Goal: Find specific page/section: Find specific page/section

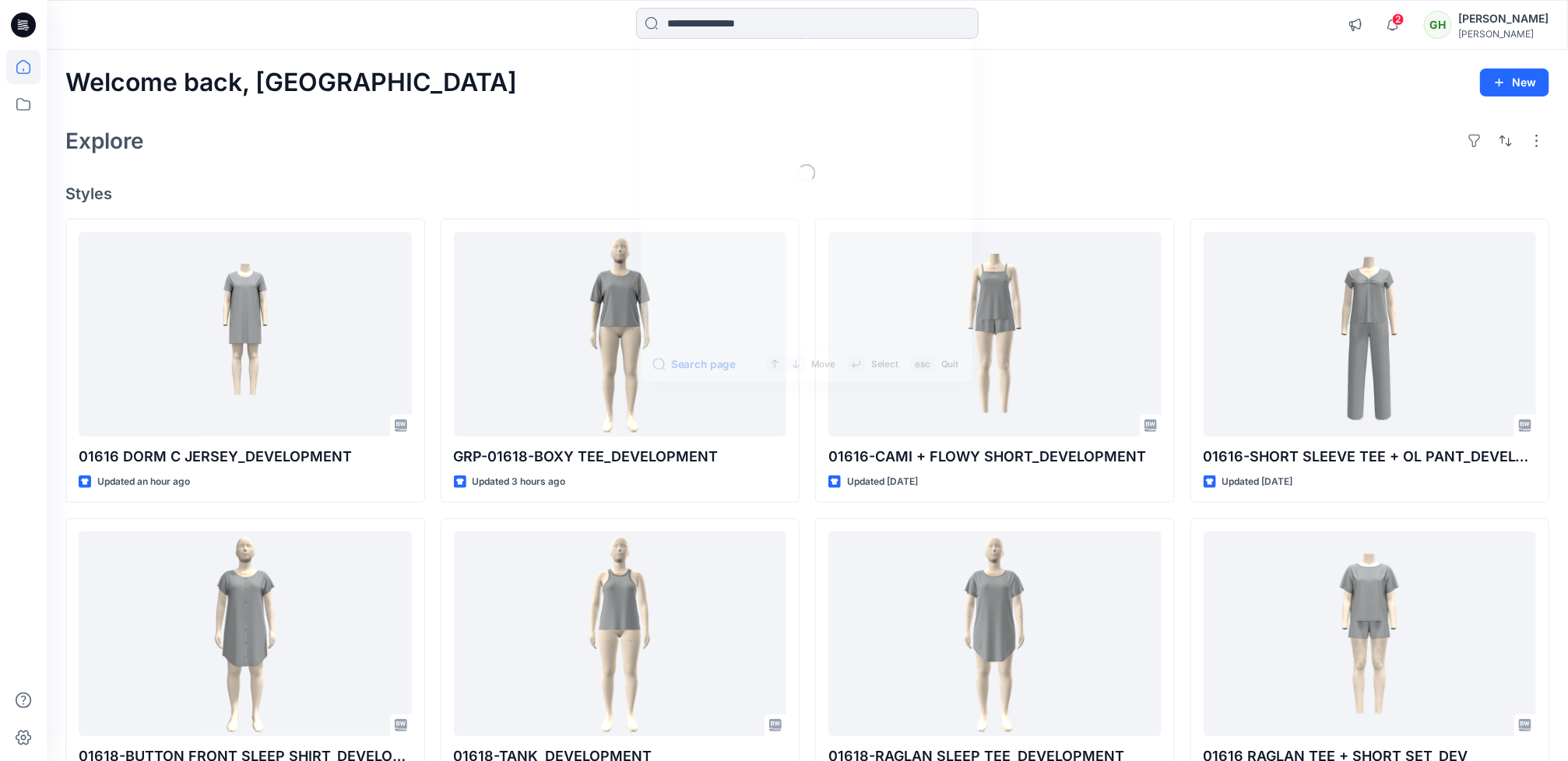
click at [778, 24] on input at bounding box center [807, 24] width 343 height 31
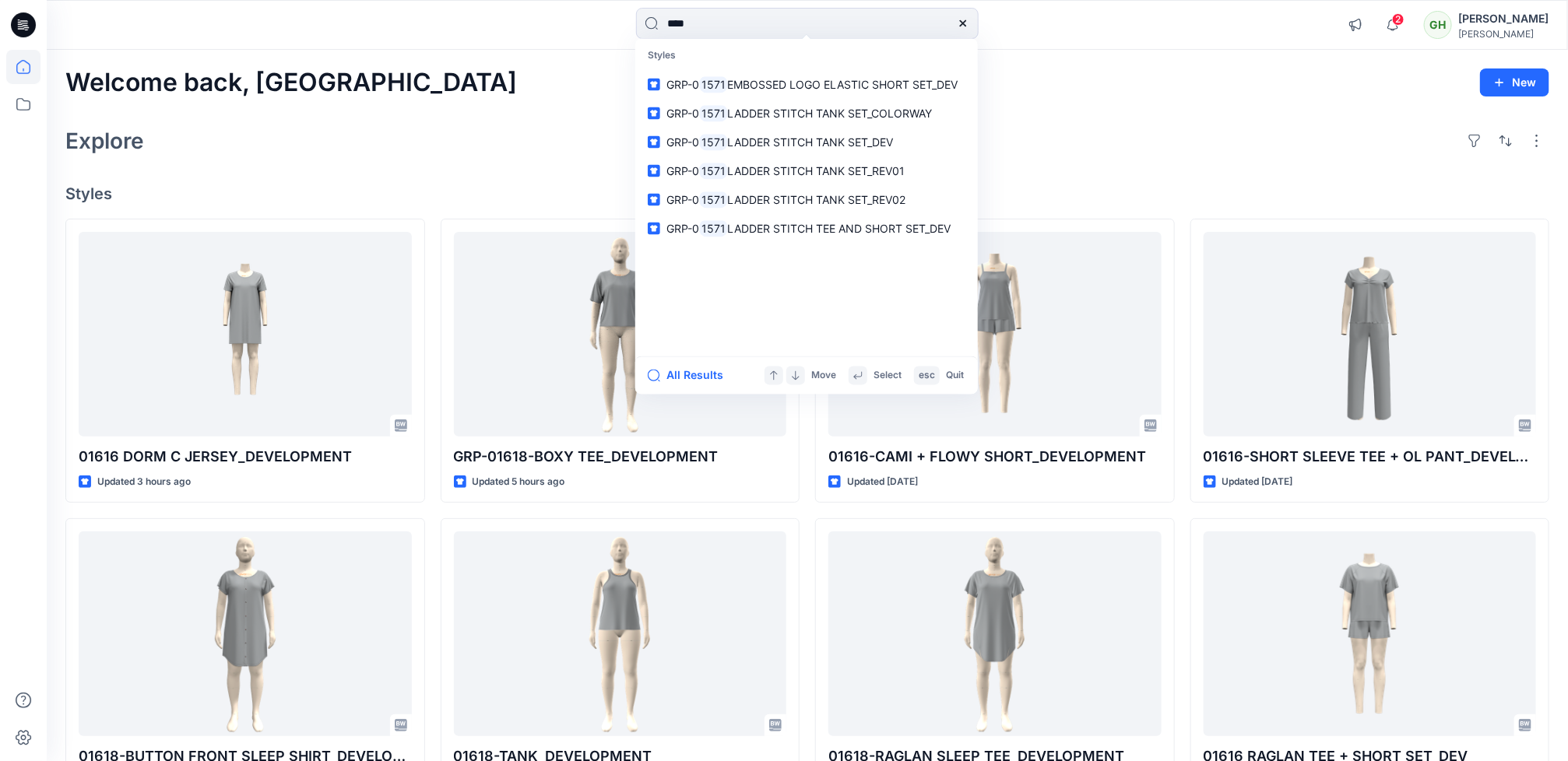
type input "****"
click at [694, 365] on div "All Results Move Select esc Quit" at bounding box center [807, 375] width 343 height 38
click at [694, 374] on button "All Results" at bounding box center [690, 376] width 85 height 19
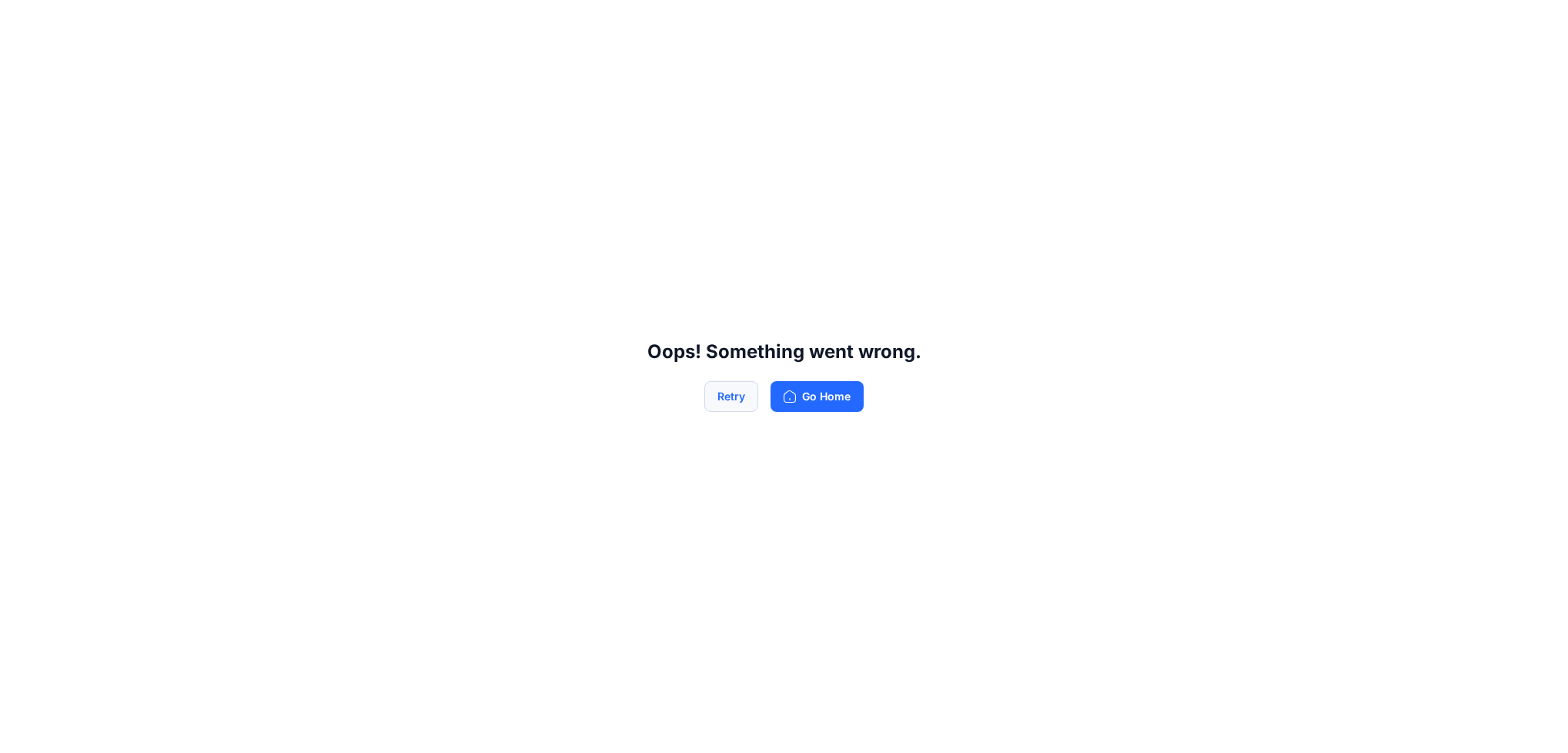
click at [737, 391] on button "Retry" at bounding box center [731, 396] width 54 height 31
click at [788, 402] on icon "button" at bounding box center [790, 396] width 12 height 12
click at [741, 400] on button "Retry" at bounding box center [731, 396] width 54 height 31
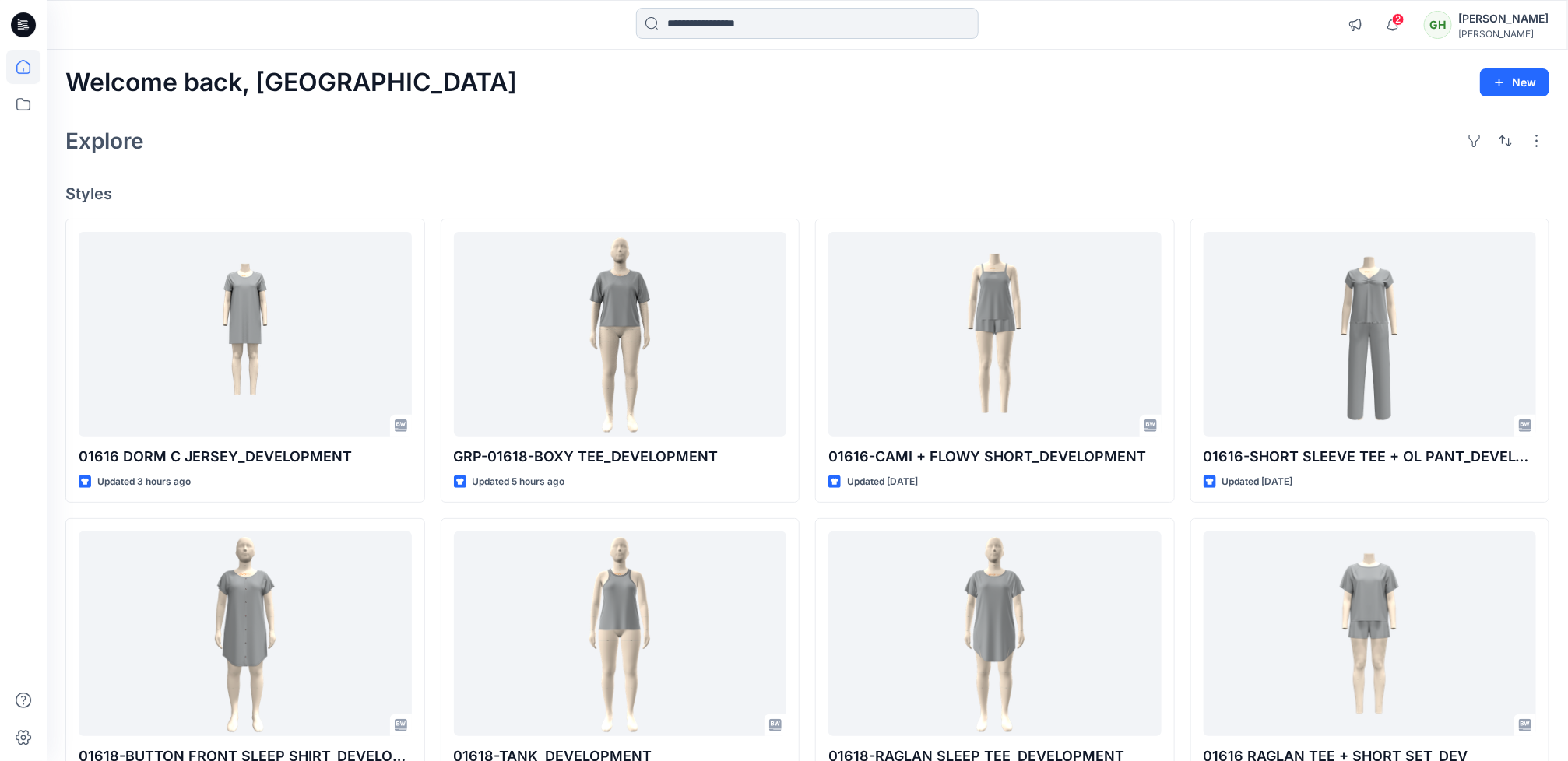
click at [762, 21] on input at bounding box center [807, 24] width 343 height 31
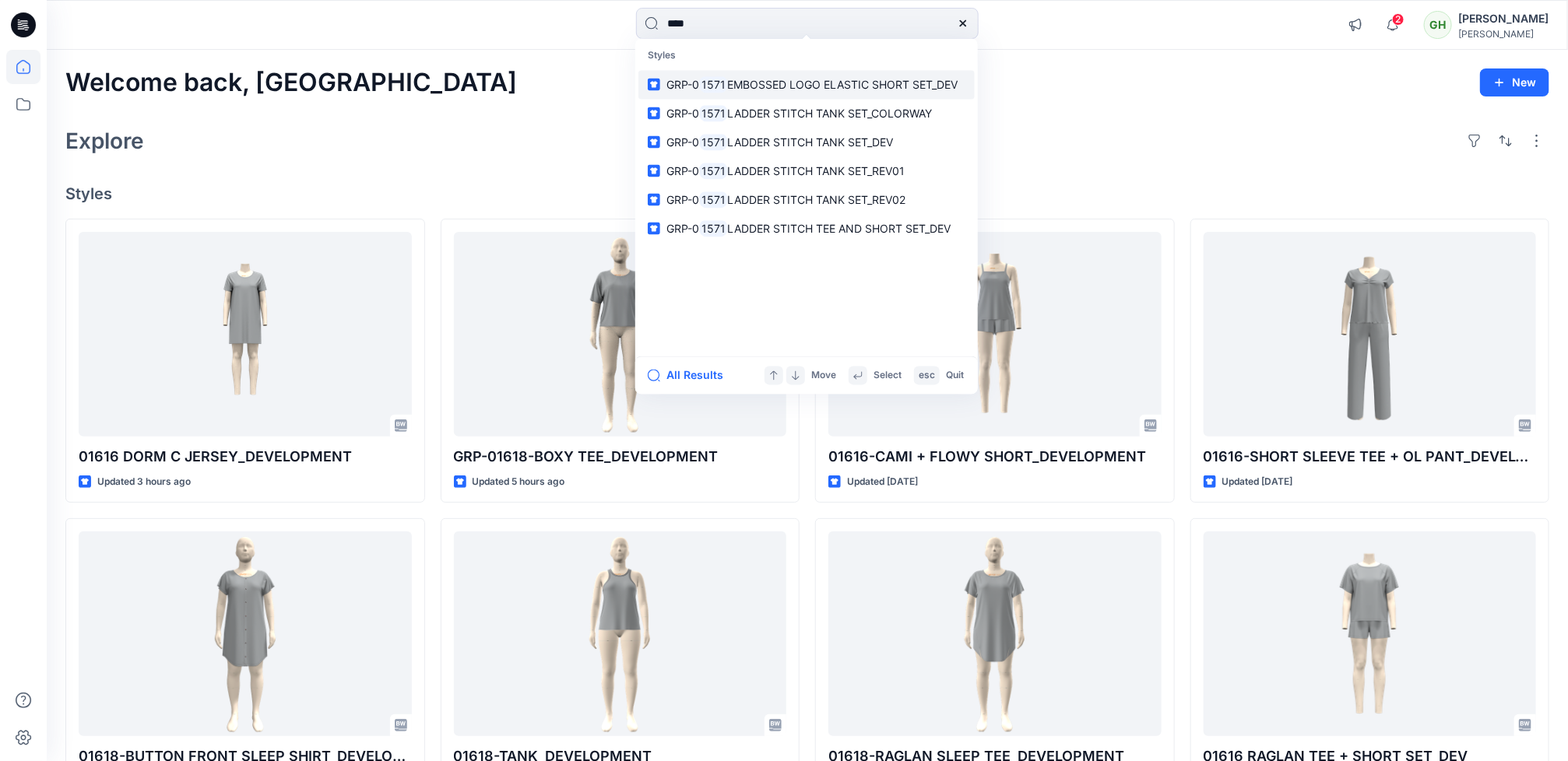
type input "****"
click at [785, 89] on span "EMBOSSED LOGO ELASTIC SHORT SET_DEV" at bounding box center [843, 85] width 230 height 13
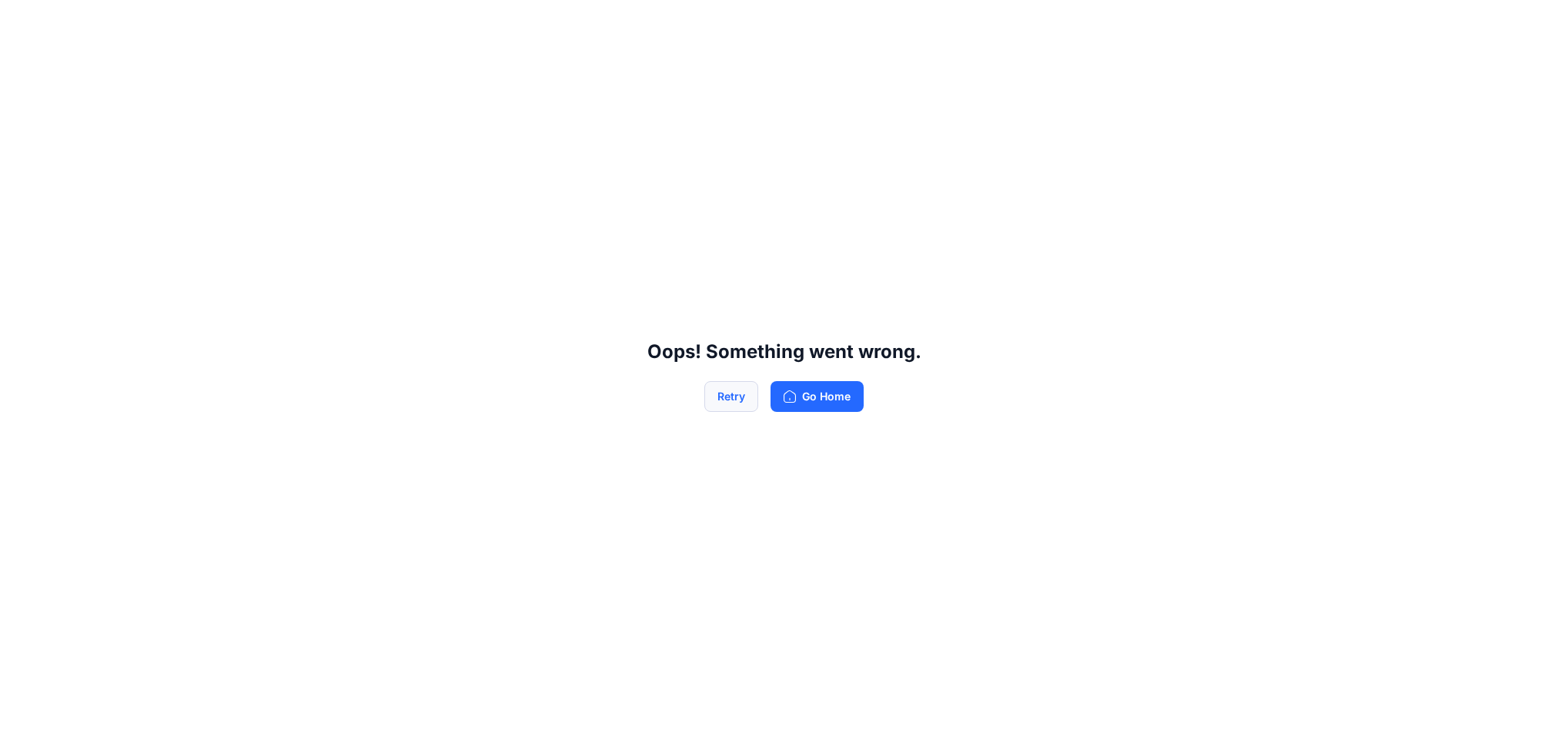
click at [742, 399] on button "Retry" at bounding box center [731, 396] width 54 height 31
click at [793, 399] on icon "button" at bounding box center [790, 396] width 12 height 12
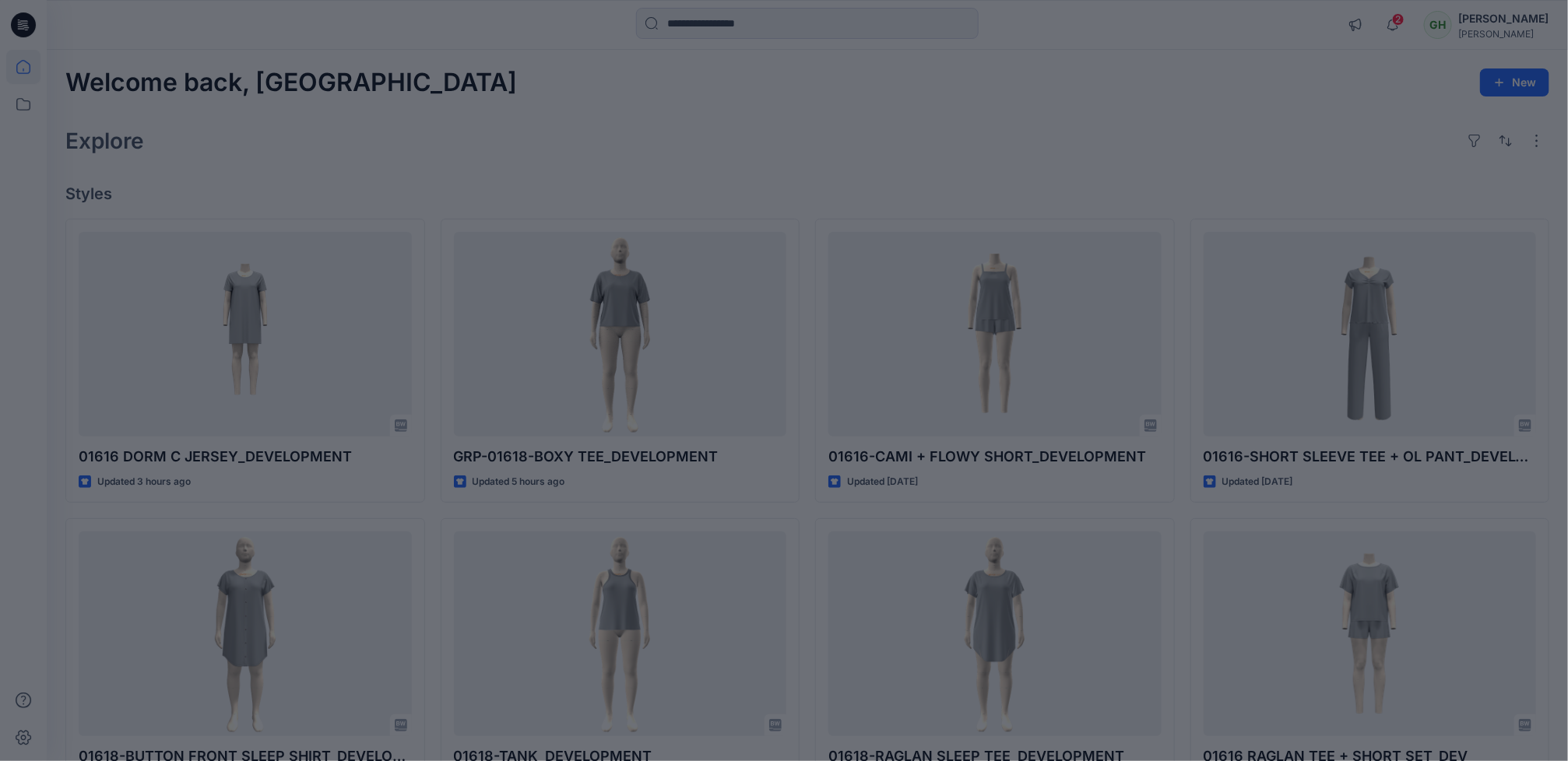
click at [891, 116] on div at bounding box center [784, 380] width 1568 height 761
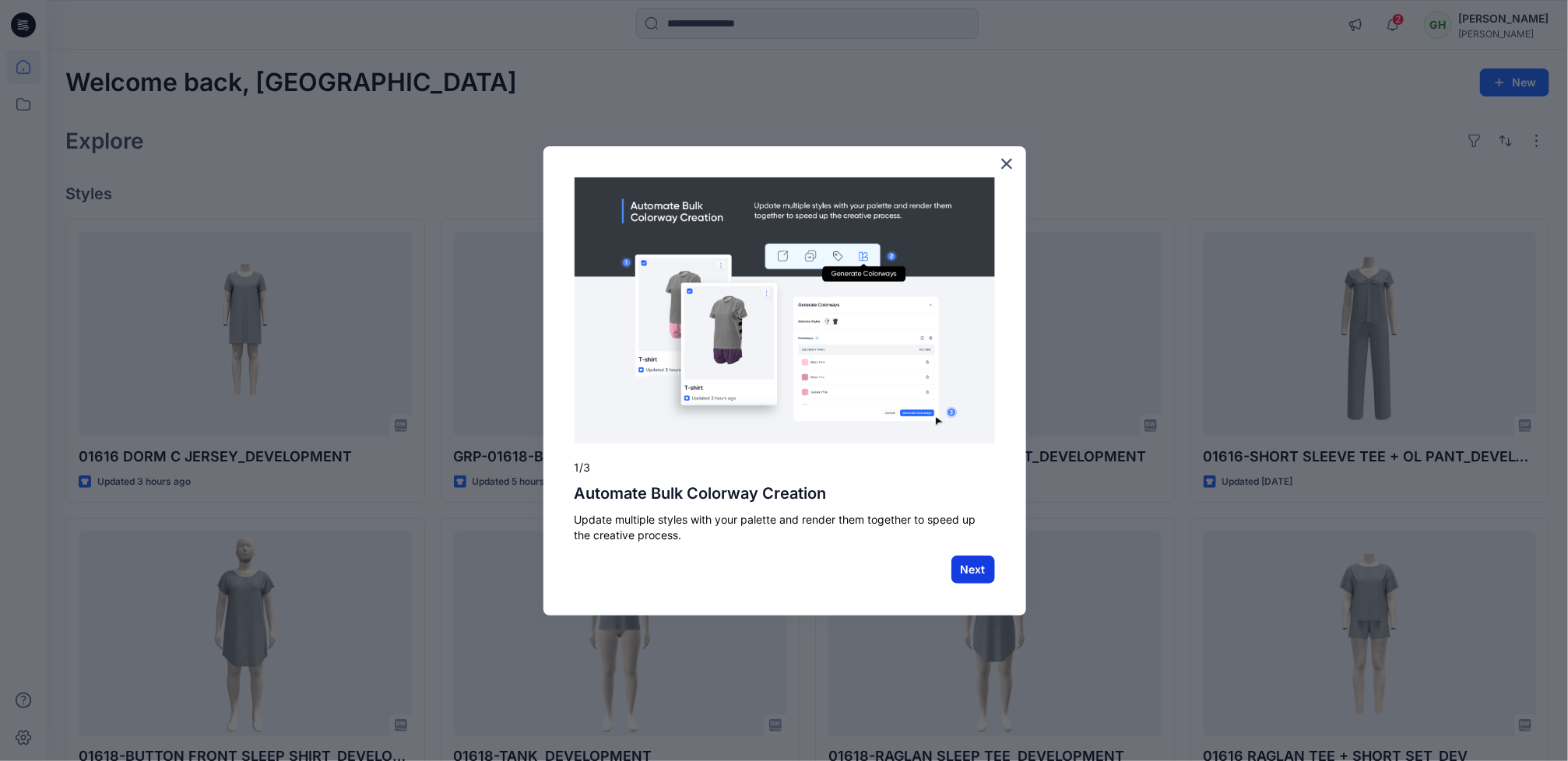
click at [960, 577] on button "Next" at bounding box center [974, 570] width 44 height 28
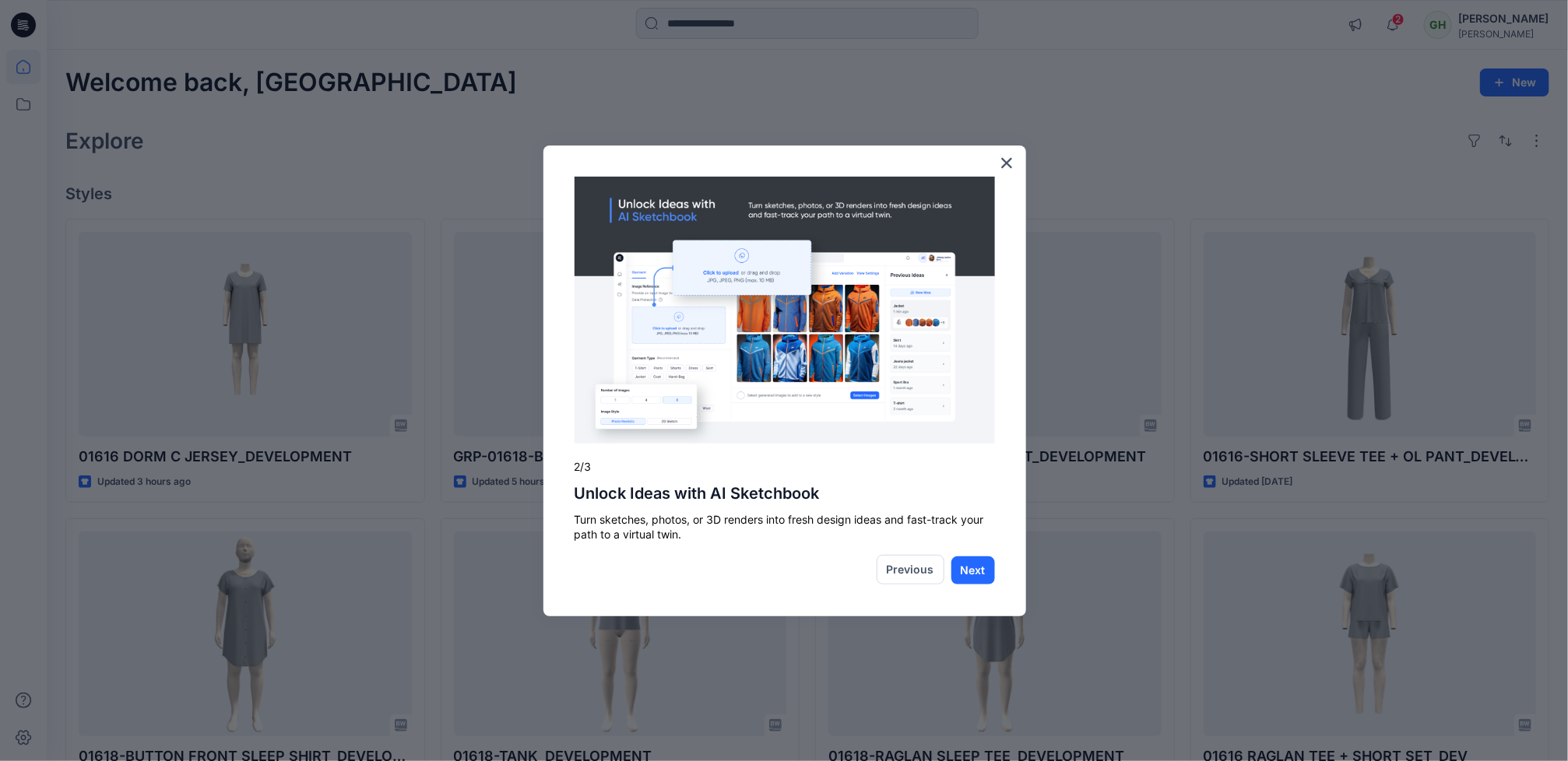
click at [960, 577] on button "Next" at bounding box center [974, 571] width 44 height 28
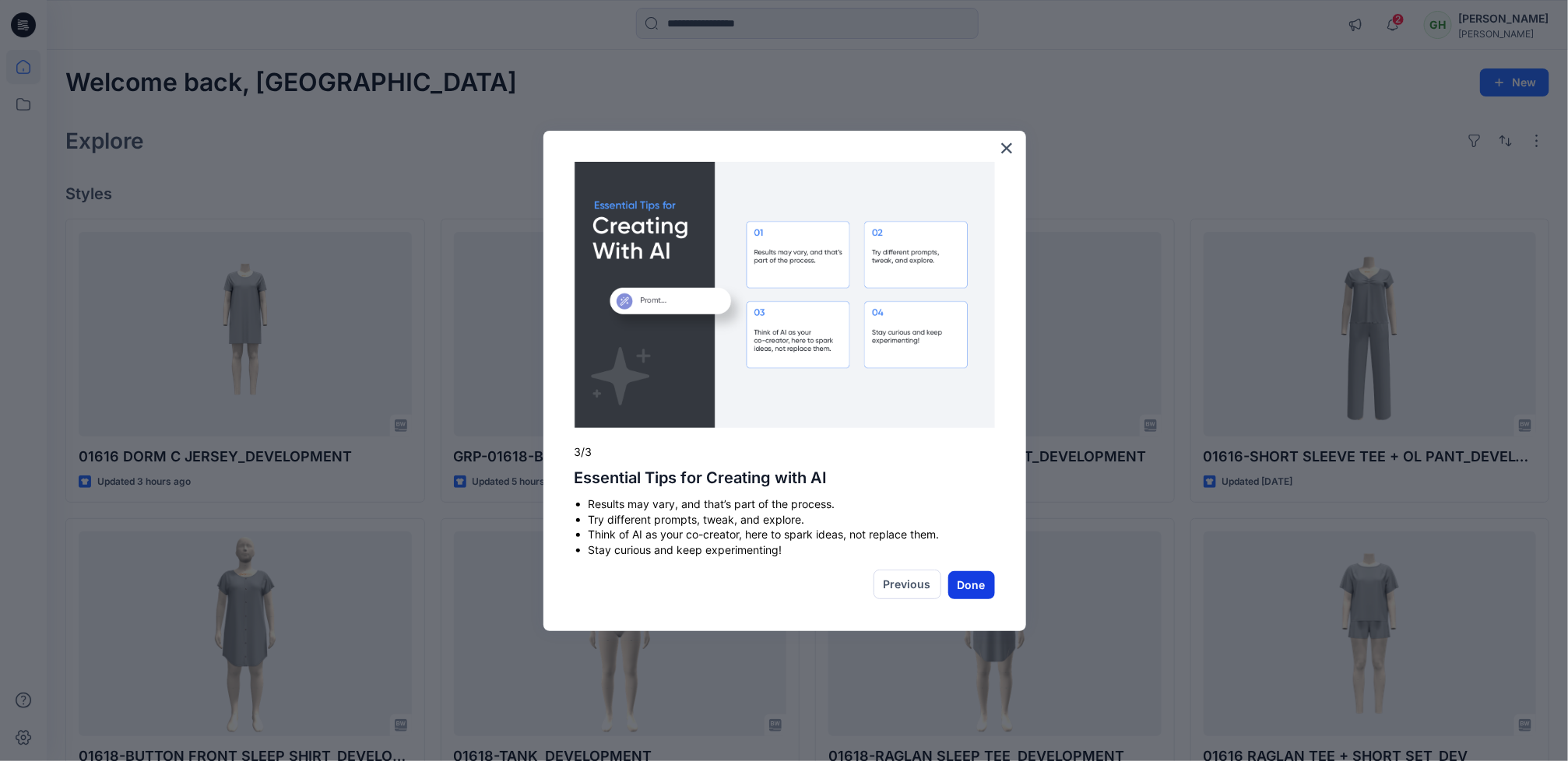
click at [970, 584] on button "Done" at bounding box center [971, 585] width 46 height 28
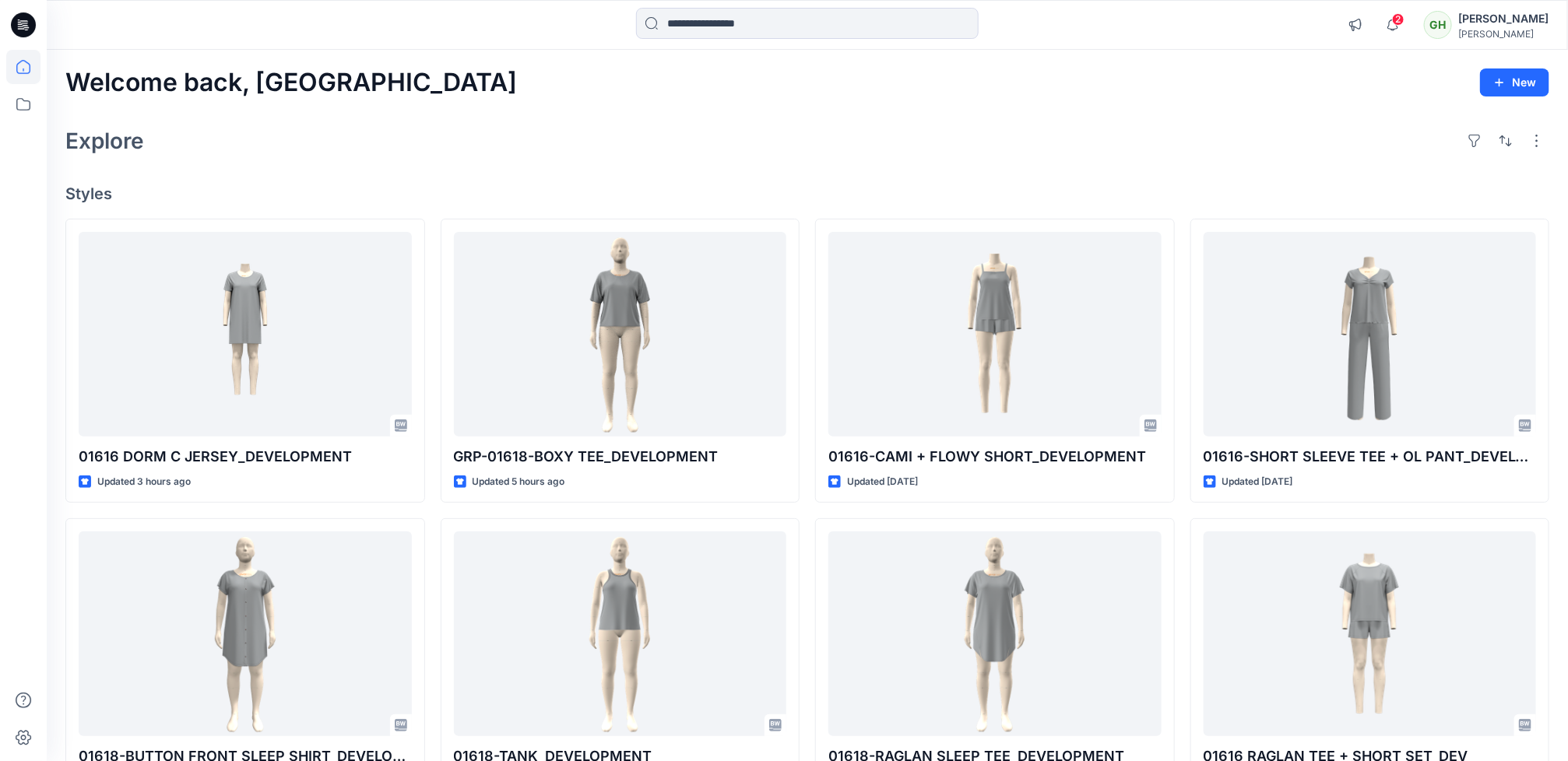
click at [852, 40] on div at bounding box center [807, 25] width 343 height 34
click at [856, 30] on input at bounding box center [807, 24] width 343 height 31
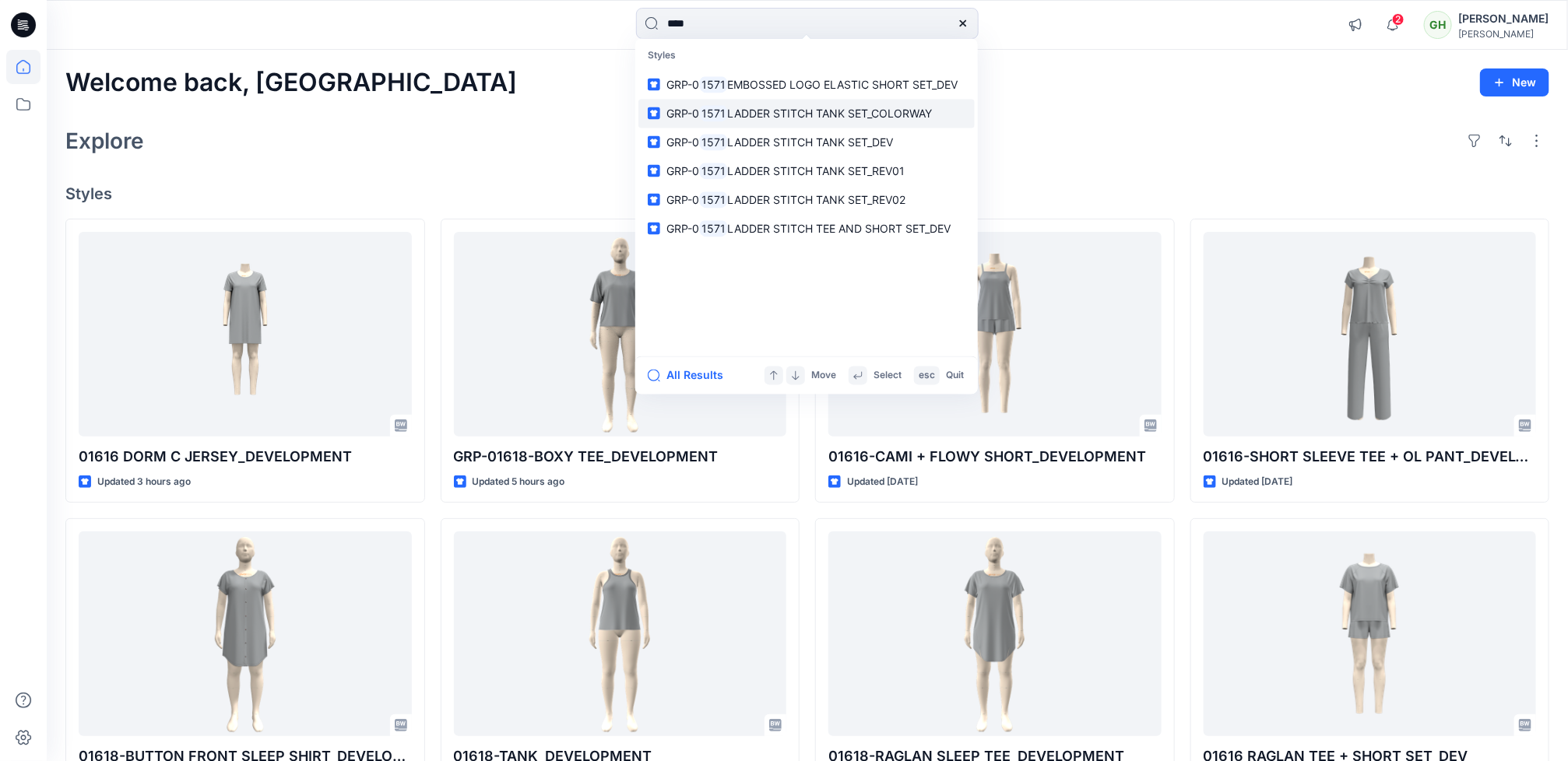
type input "****"
click at [857, 111] on span "LADDER STITCH TANK SET_COLORWAY" at bounding box center [830, 113] width 205 height 13
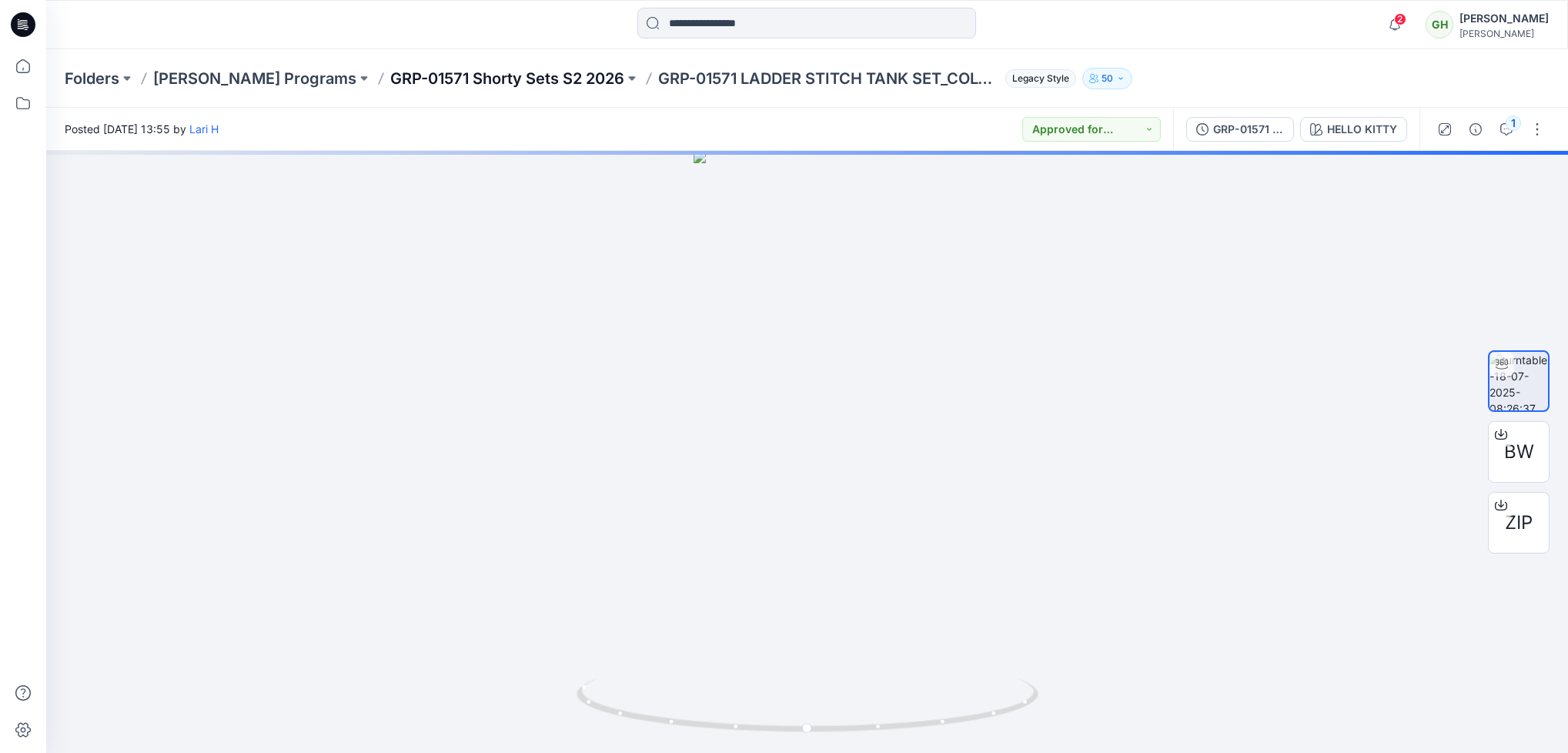
click at [527, 68] on p "GRP-01571 Shorty Sets S2 2026" at bounding box center [507, 78] width 234 height 22
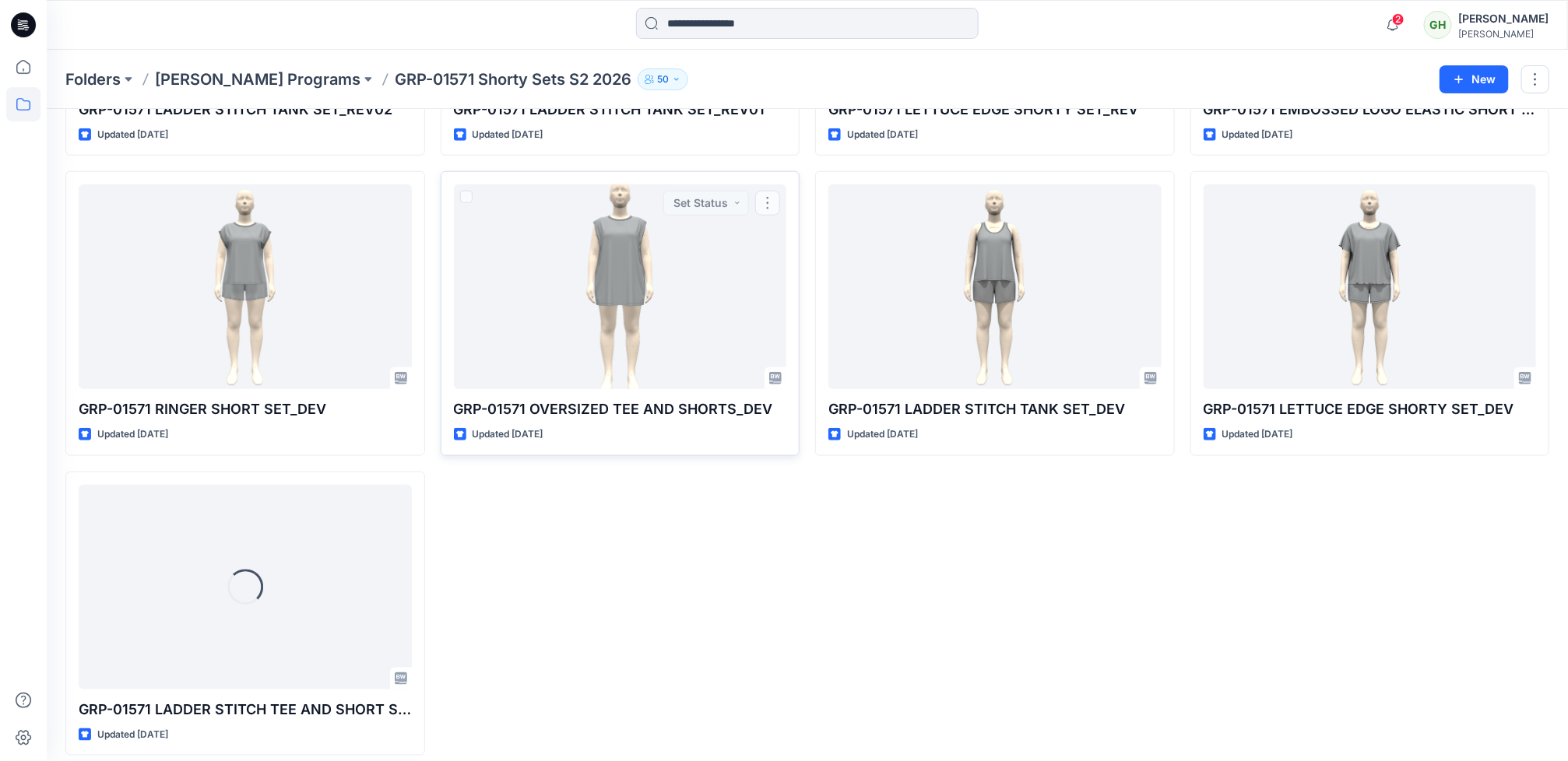
scroll to position [608, 0]
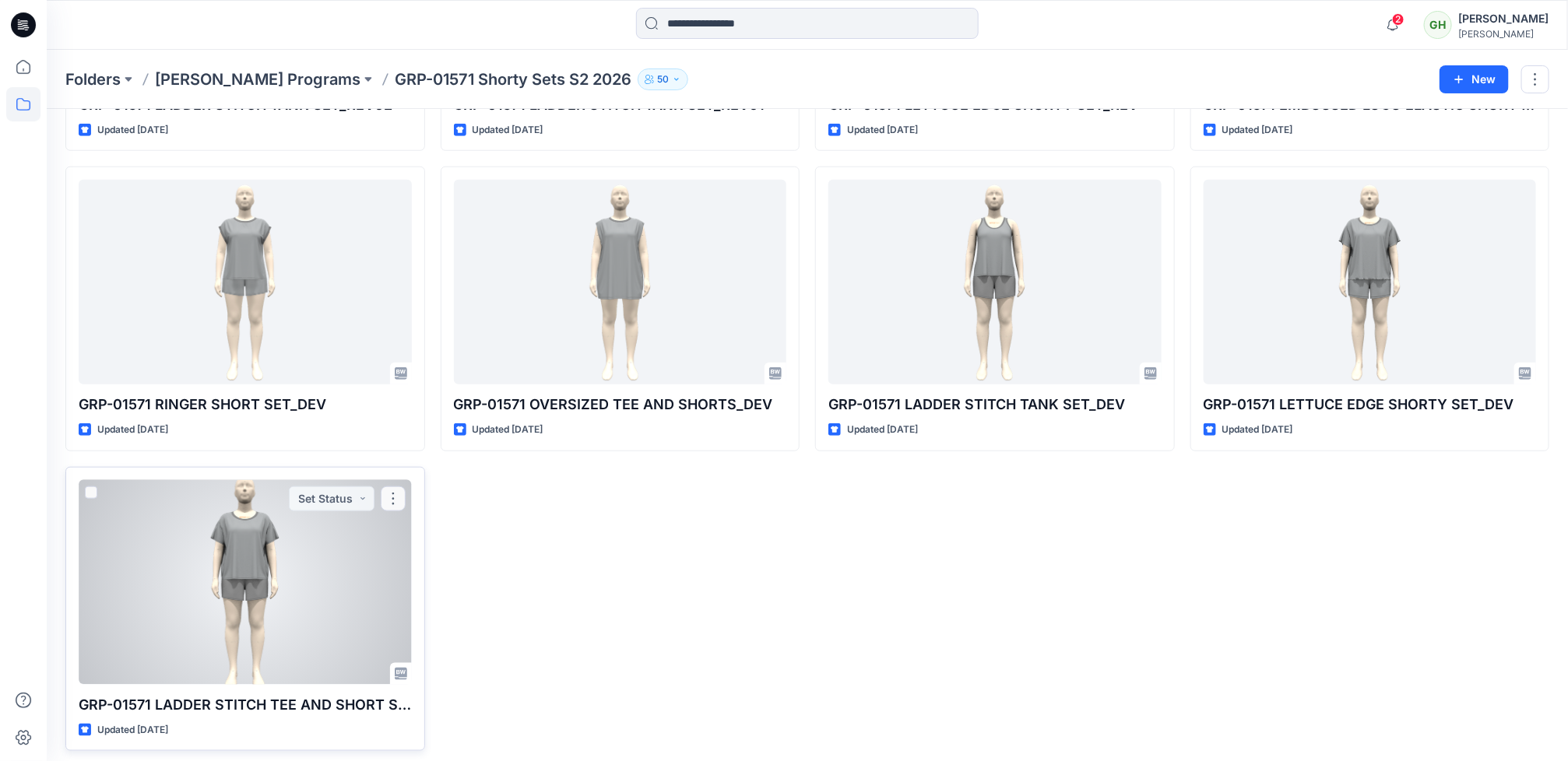
click at [302, 607] on div at bounding box center [245, 583] width 333 height 205
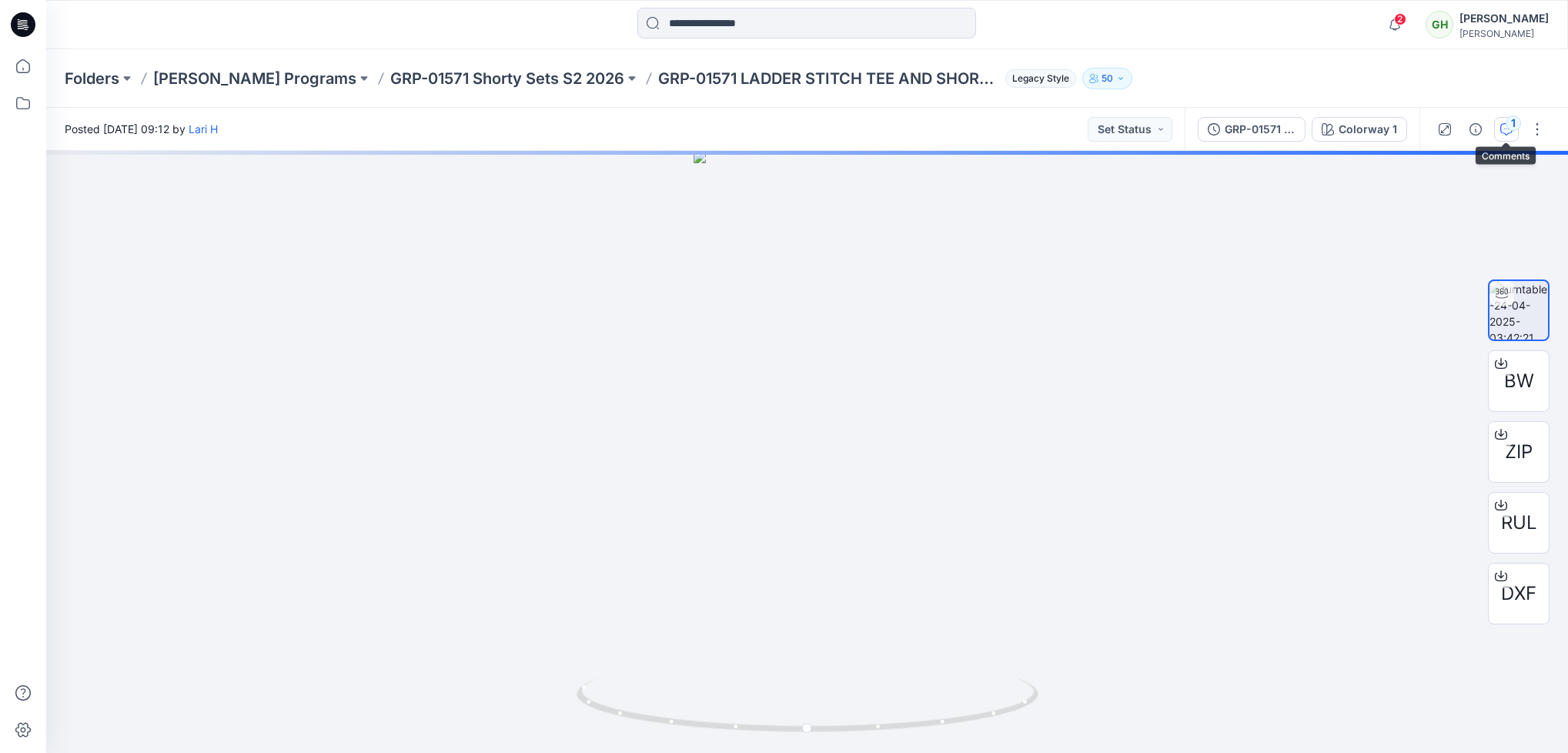
click at [1513, 120] on div "1" at bounding box center [1513, 122] width 15 height 15
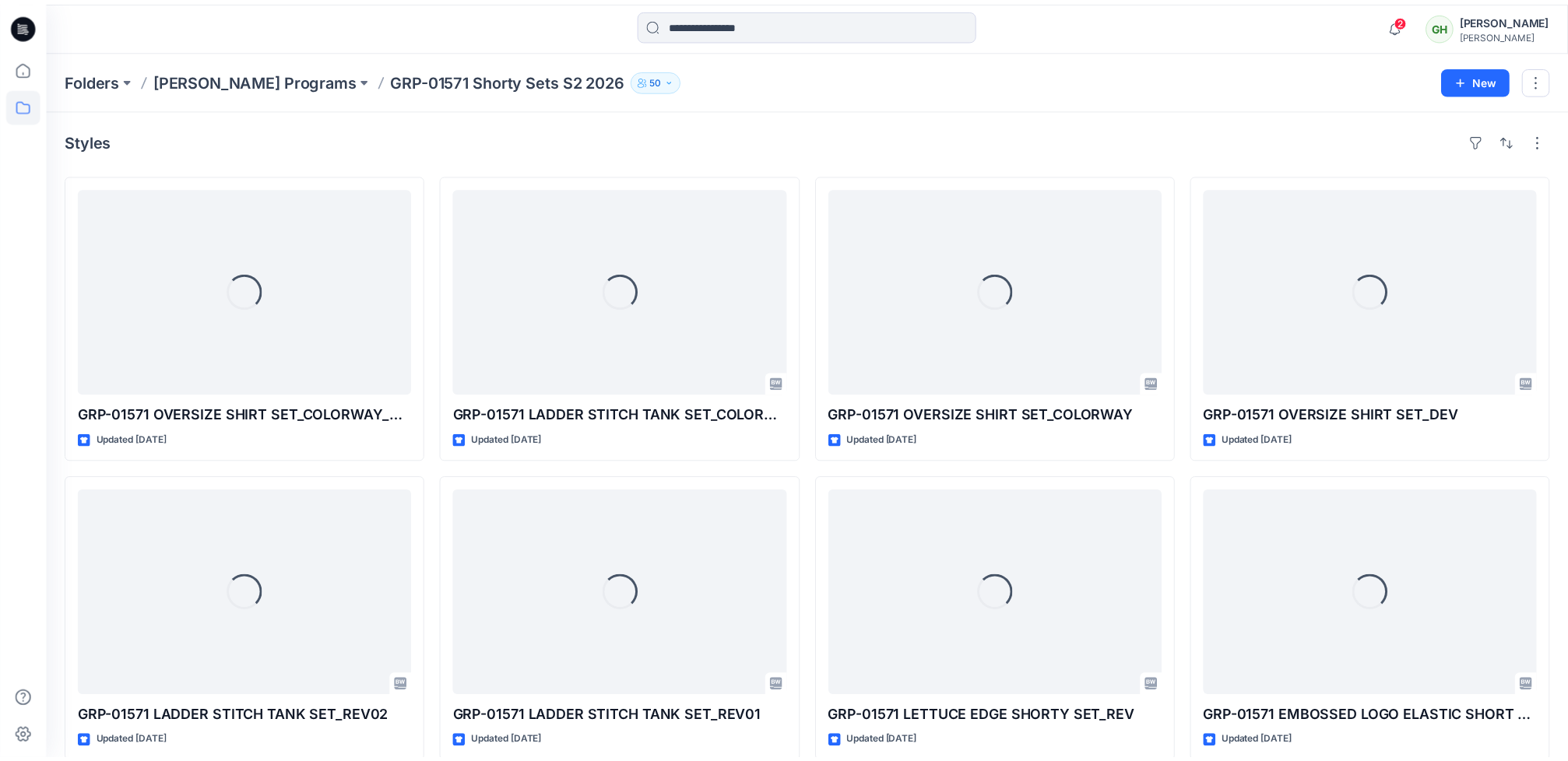
scroll to position [608, 0]
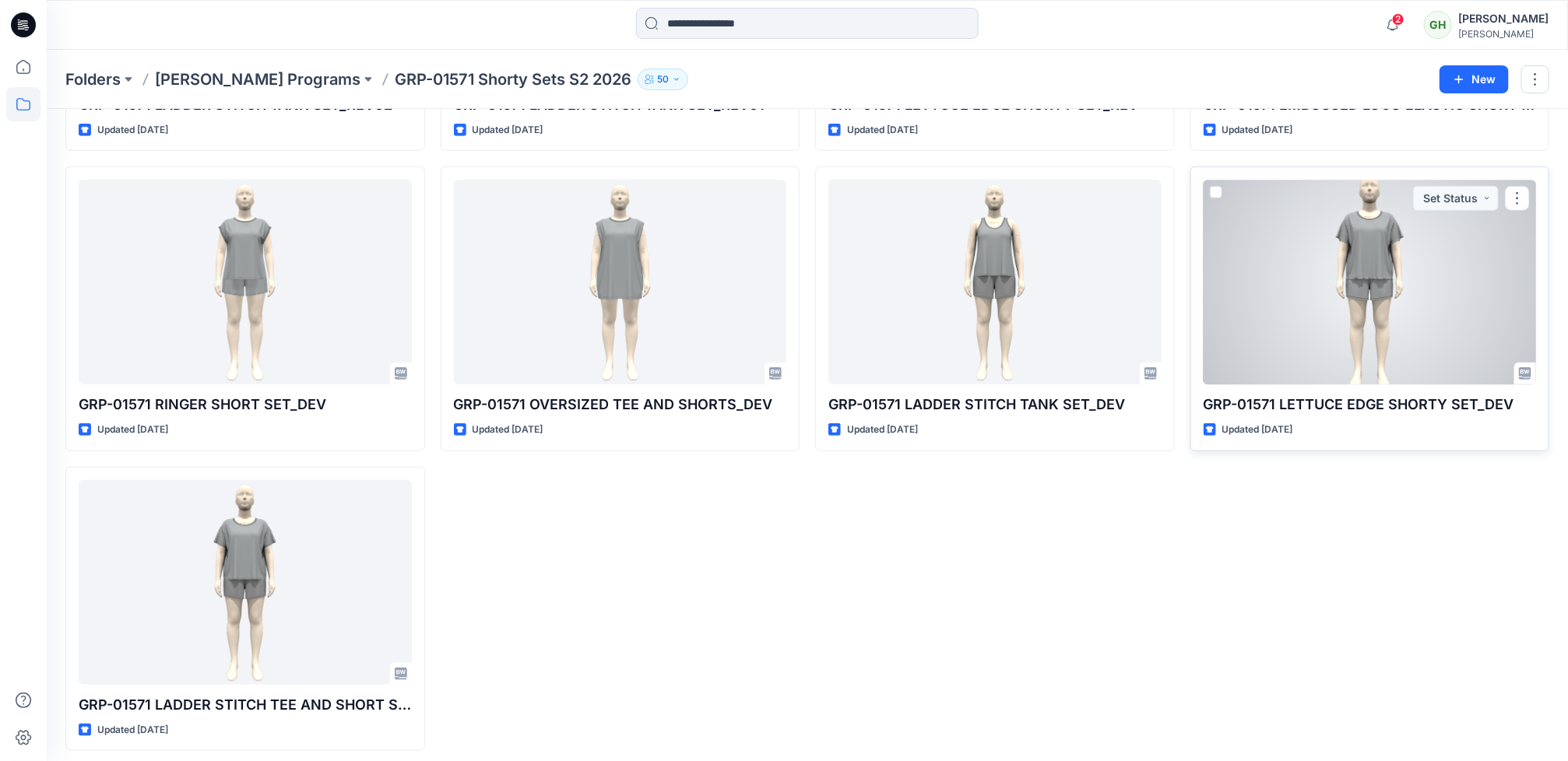
click at [1328, 309] on div at bounding box center [1370, 282] width 333 height 205
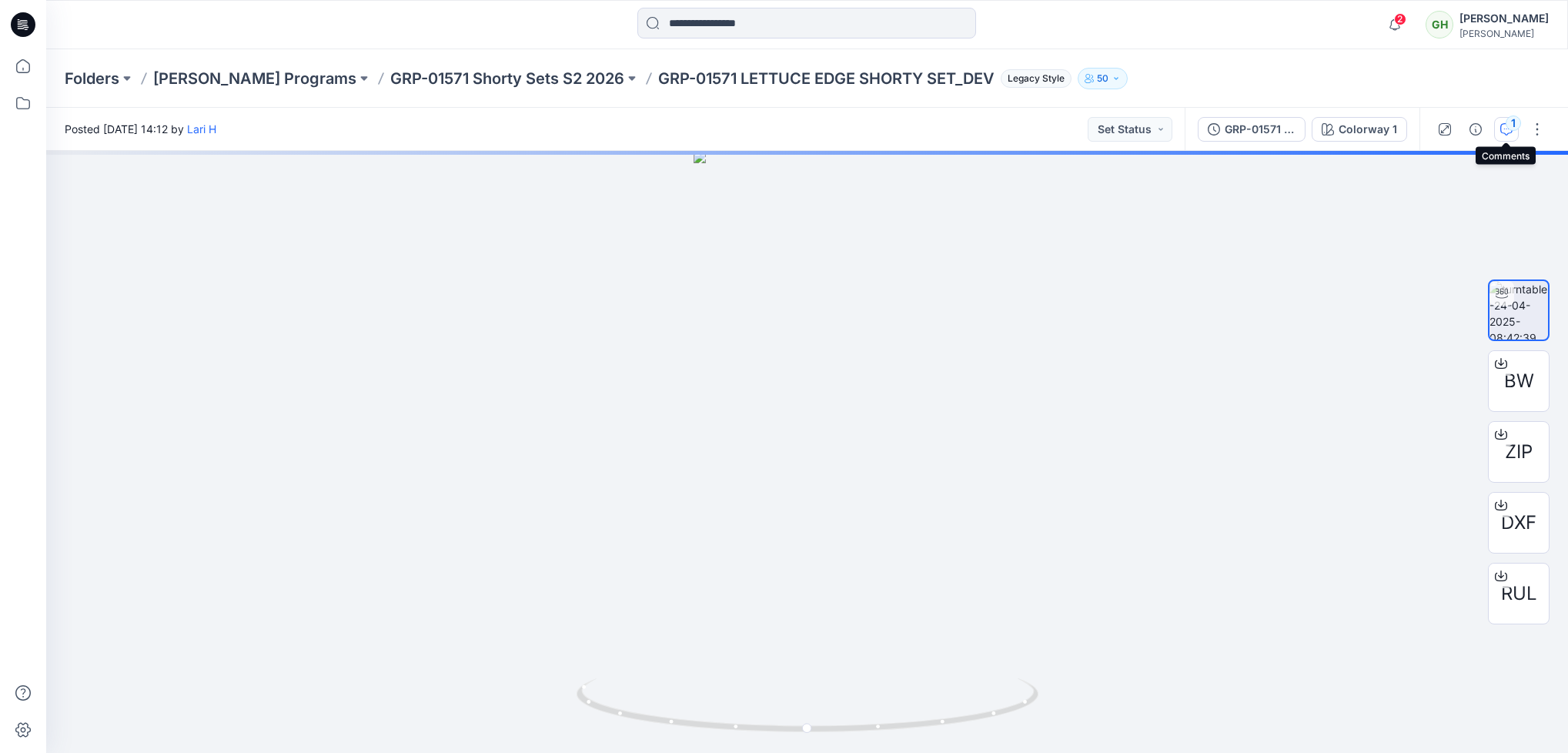
click at [1500, 137] on button "1" at bounding box center [1507, 129] width 25 height 25
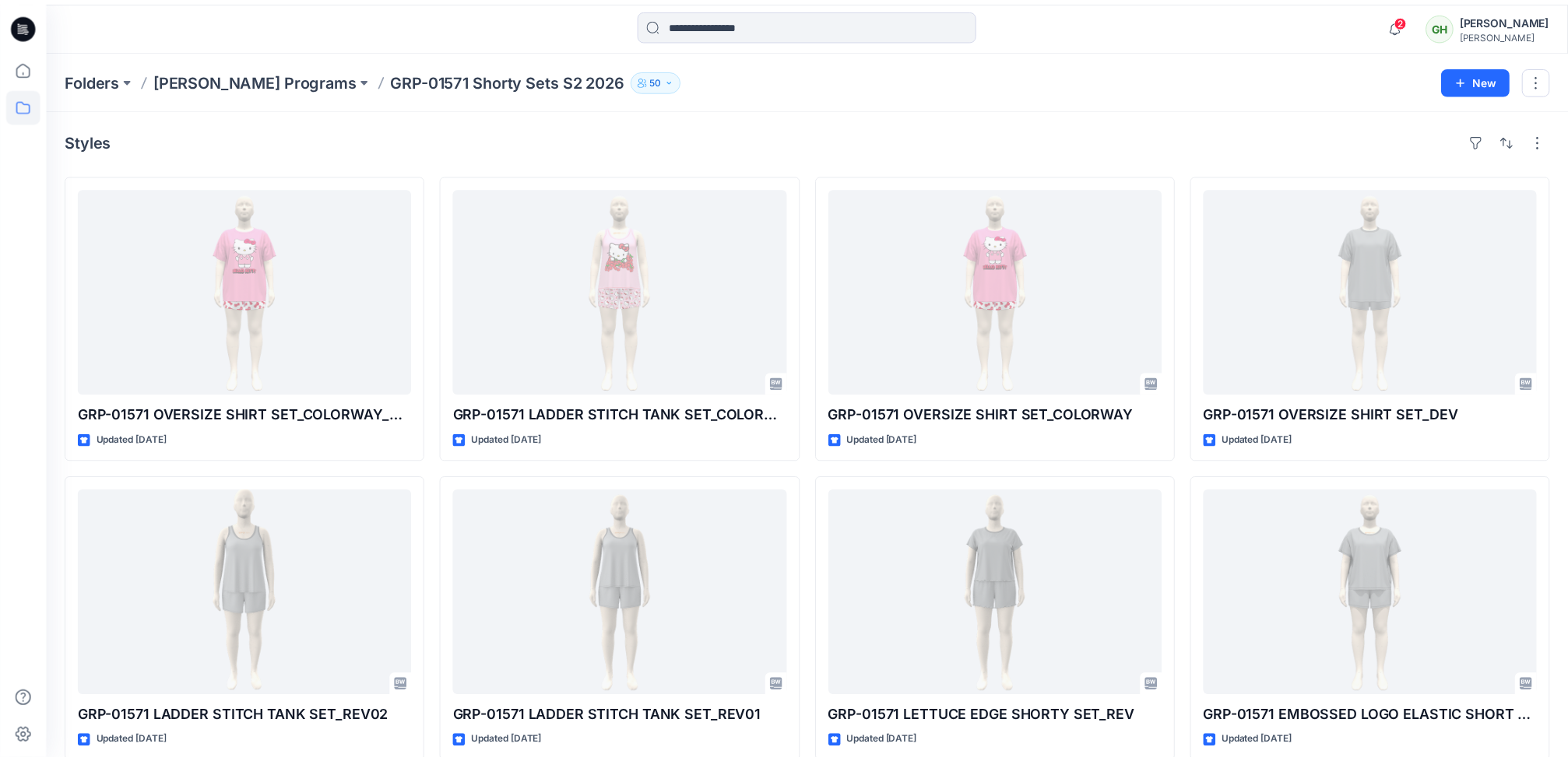
scroll to position [608, 0]
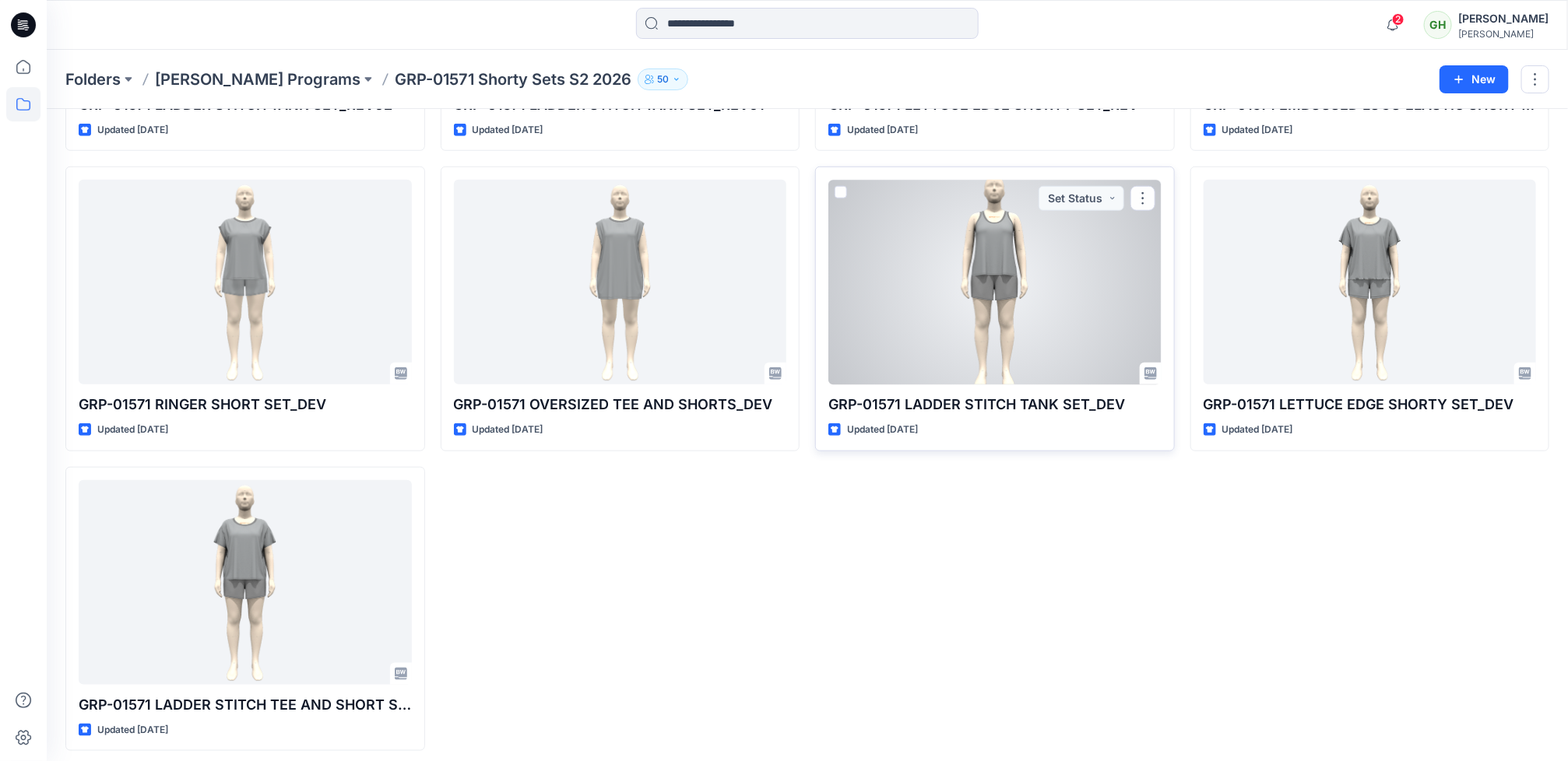
click at [1075, 325] on div at bounding box center [995, 282] width 333 height 205
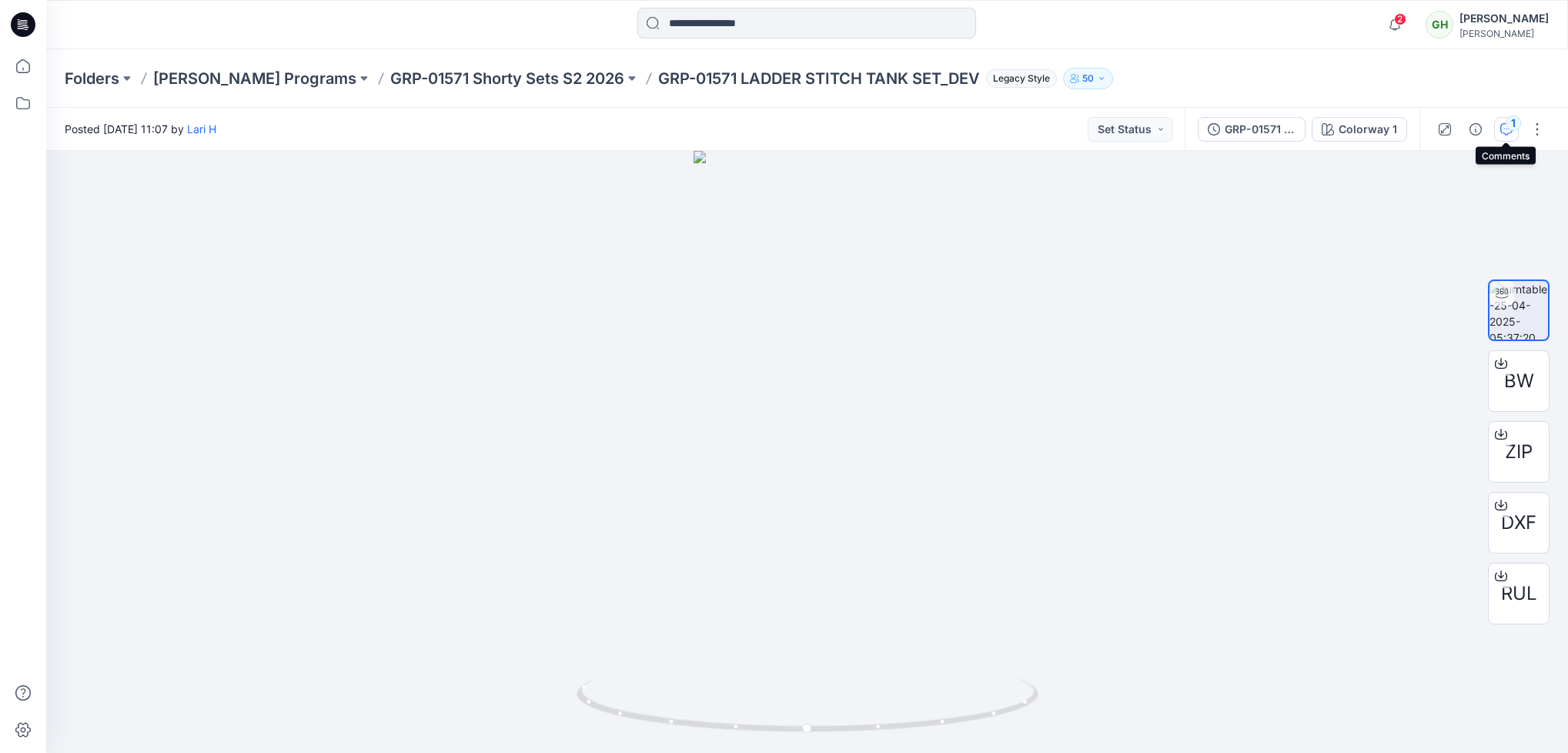
click at [1496, 120] on button "1" at bounding box center [1507, 129] width 25 height 25
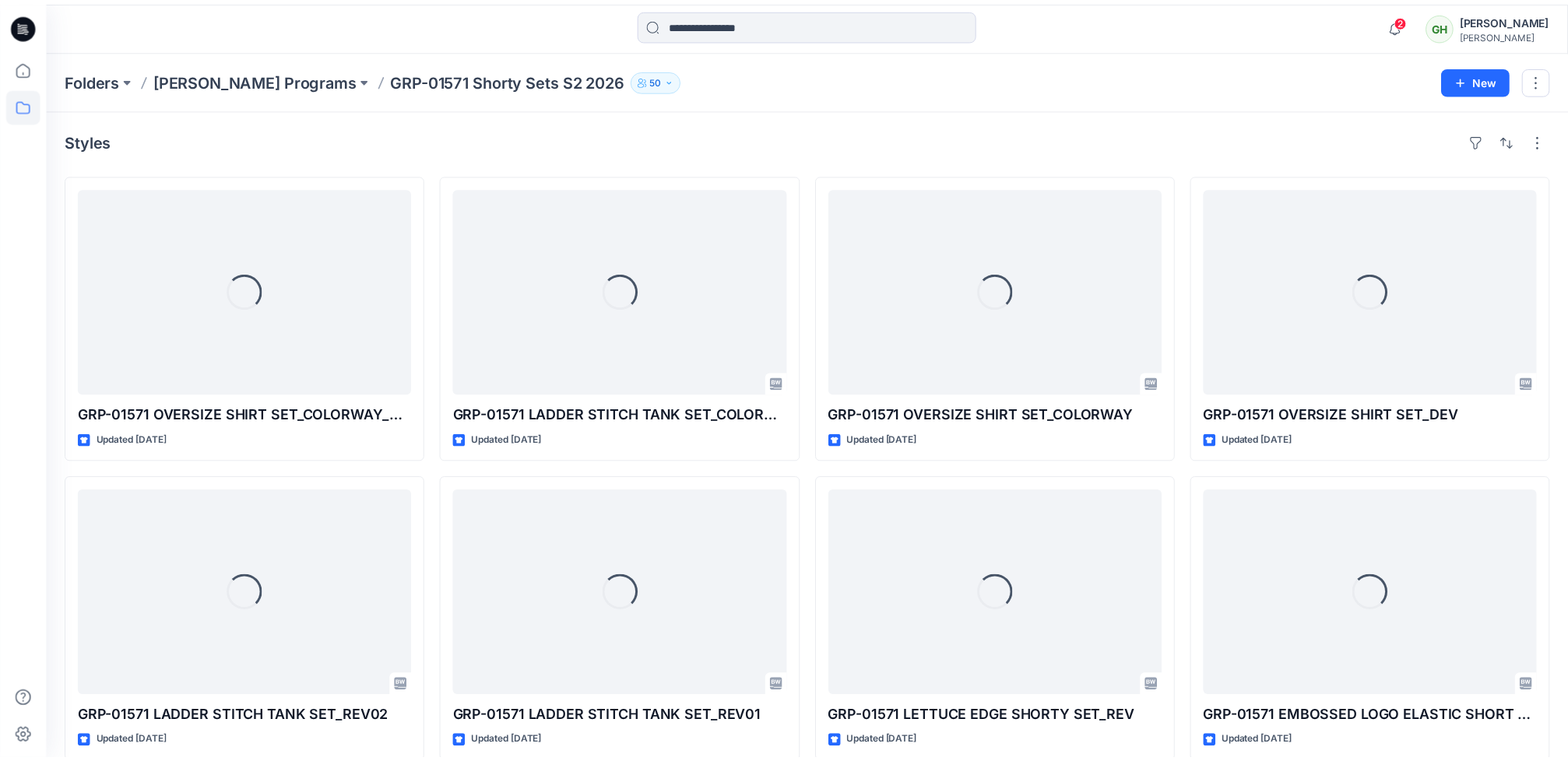
scroll to position [608, 0]
